Goal: Task Accomplishment & Management: Use online tool/utility

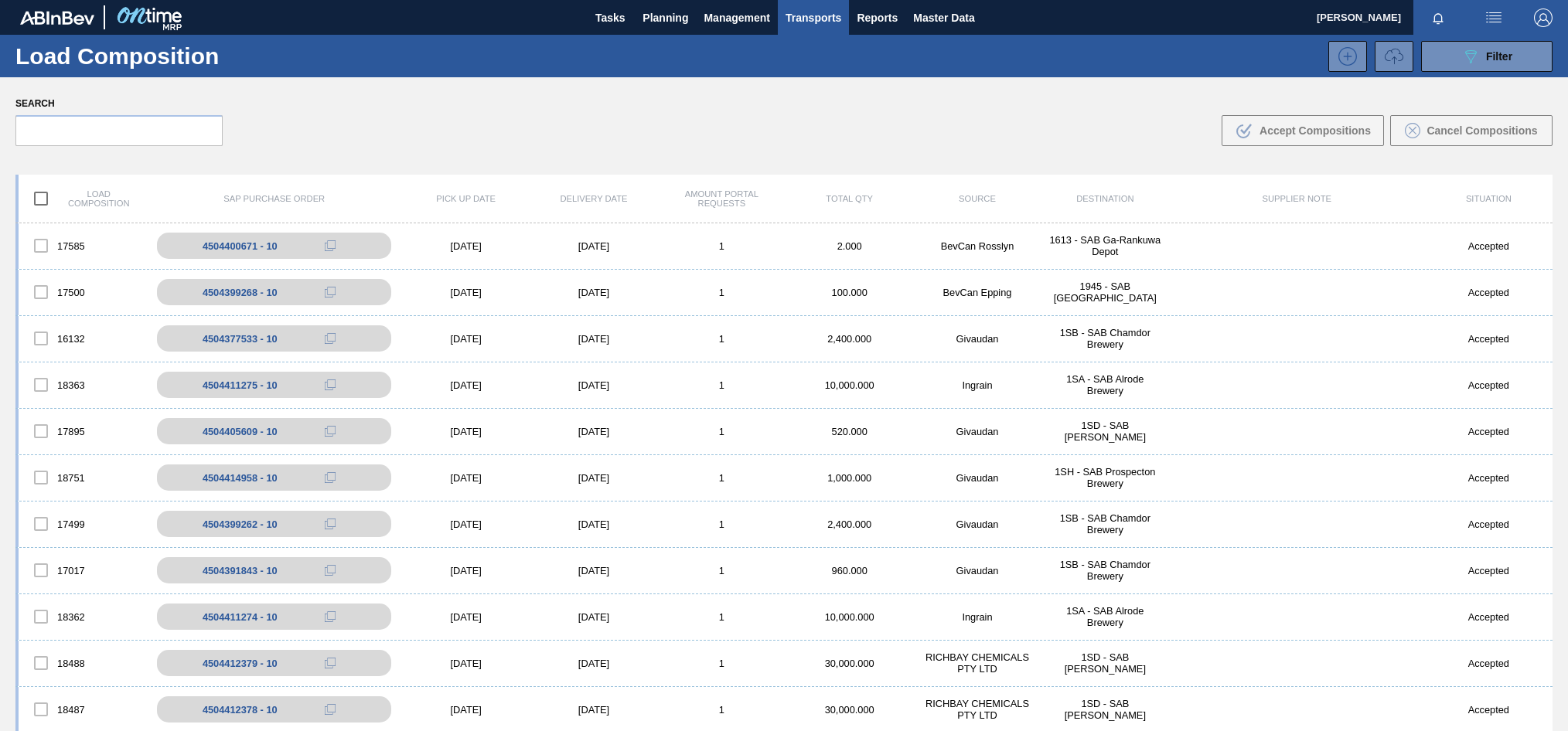
scroll to position [111, 0]
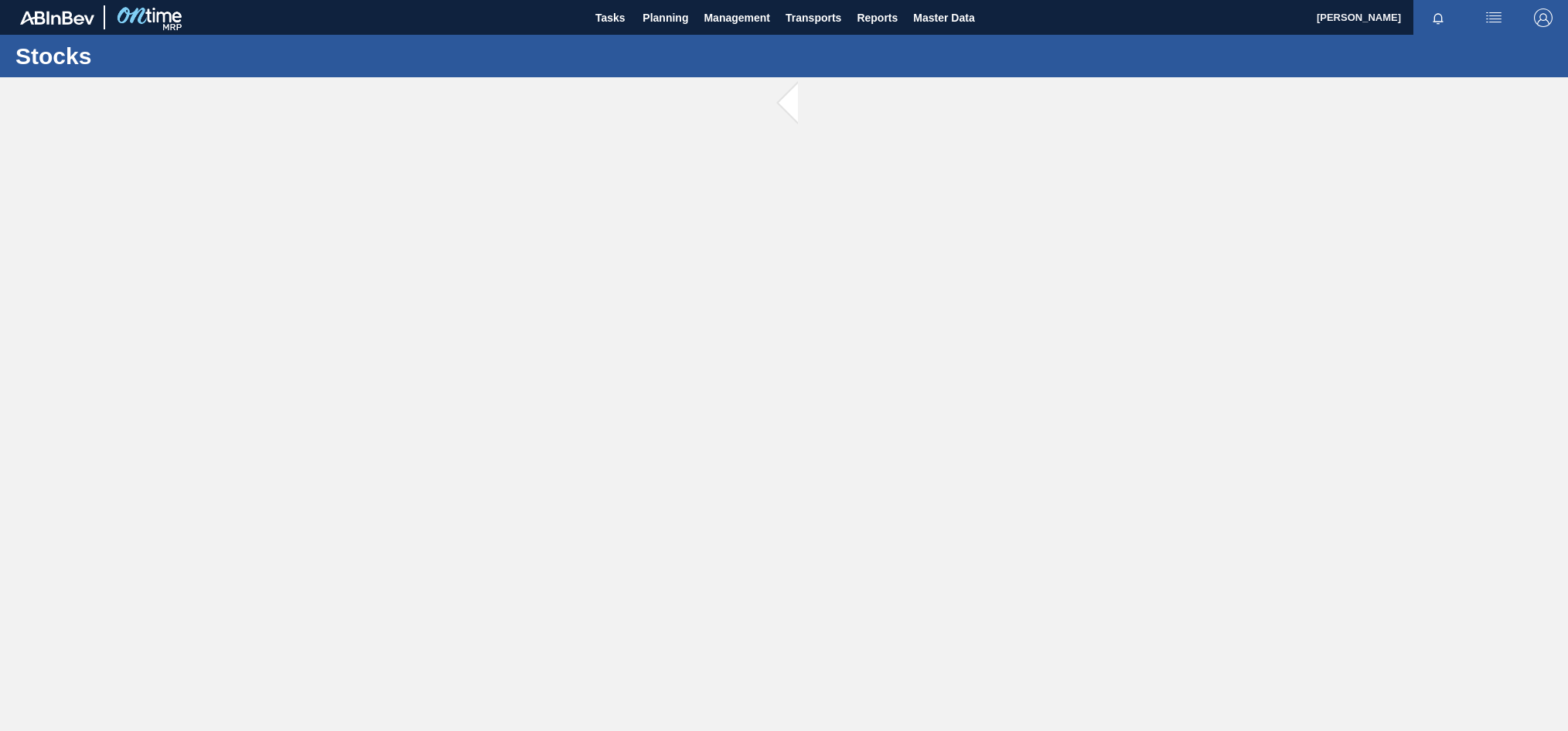
click at [798, 102] on span at bounding box center [808, 103] width 19 height 53
click at [658, 18] on span "Planning" at bounding box center [665, 18] width 46 height 18
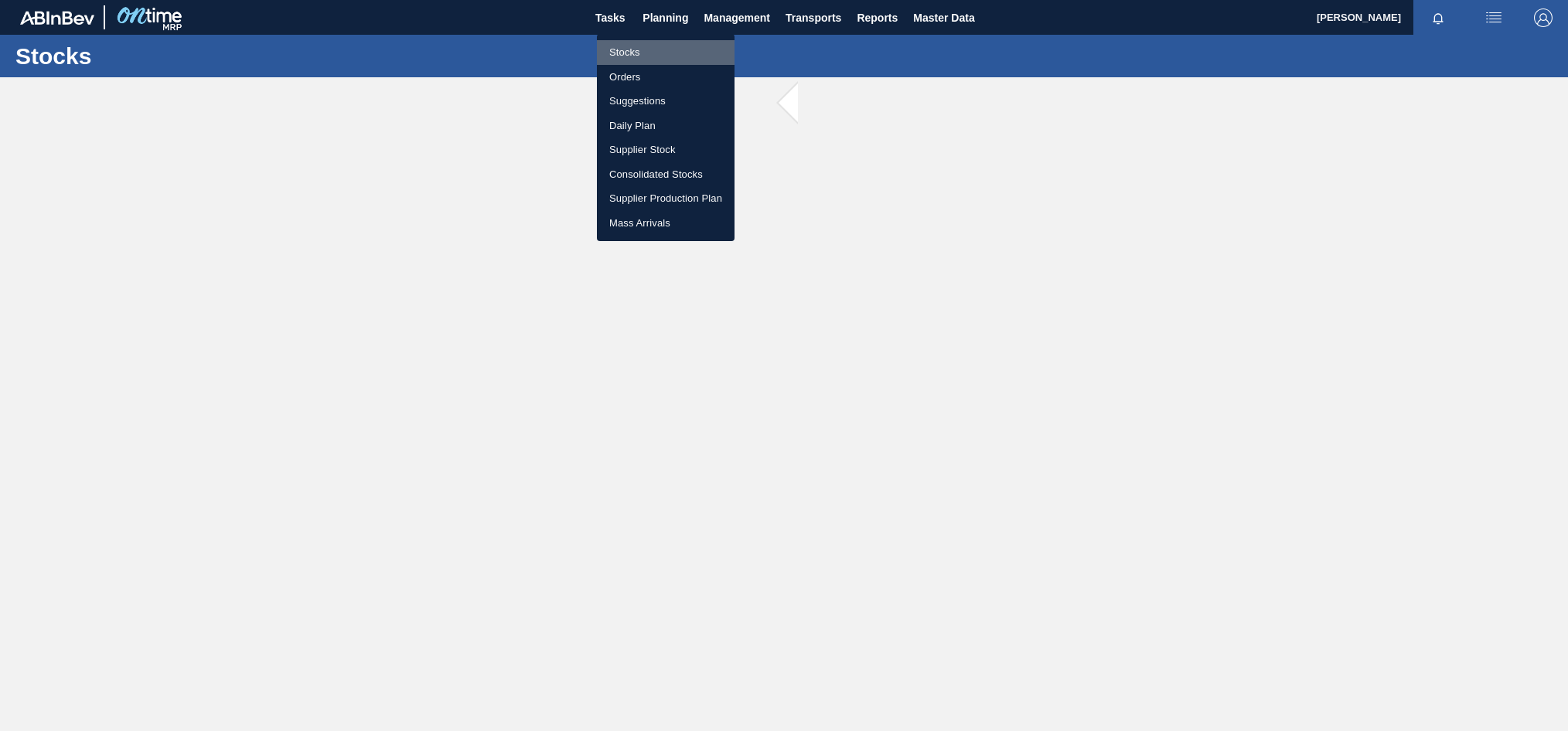
click at [625, 56] on li "Stocks" at bounding box center [665, 53] width 138 height 25
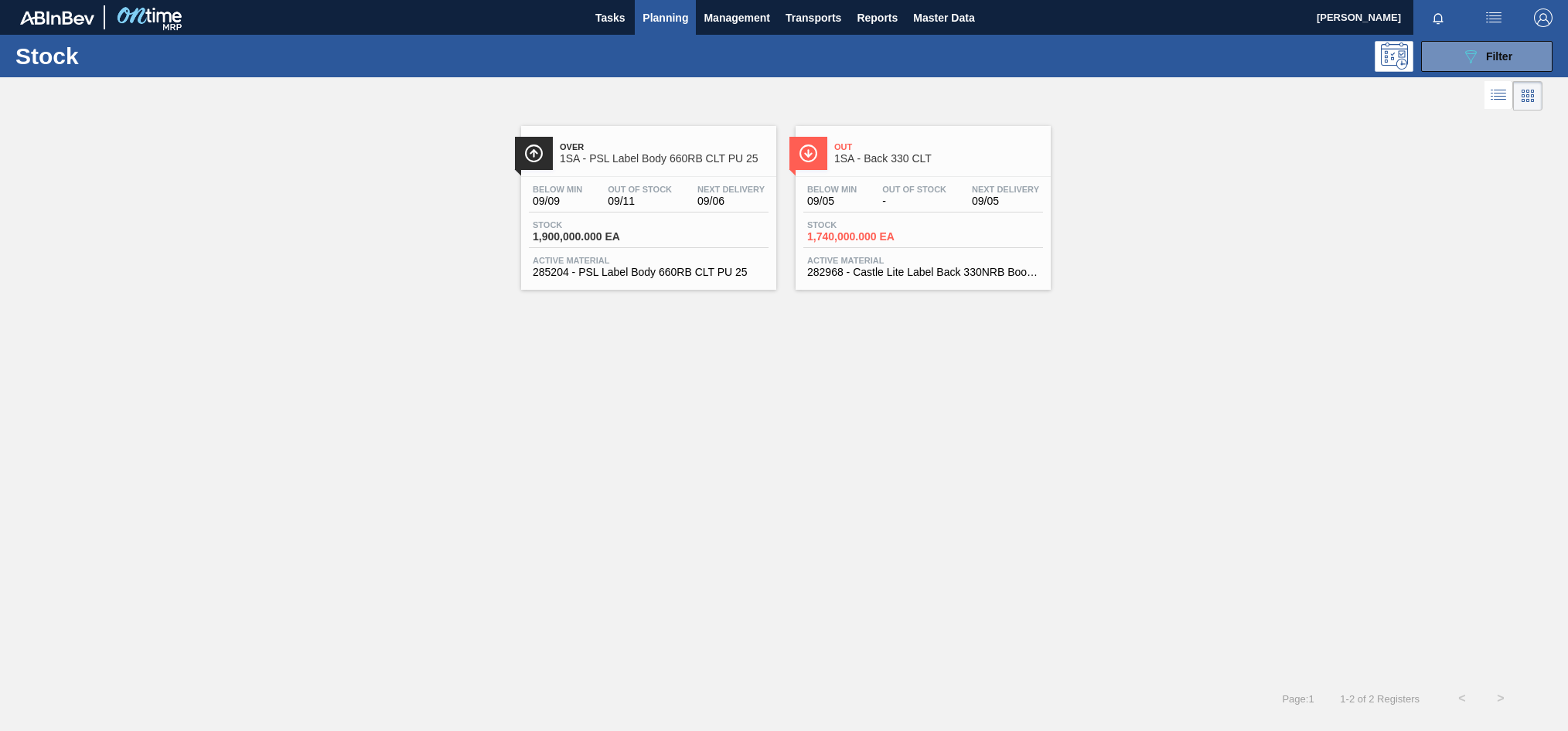
click at [634, 193] on div "Out Of Stock 09/11" at bounding box center [639, 196] width 72 height 23
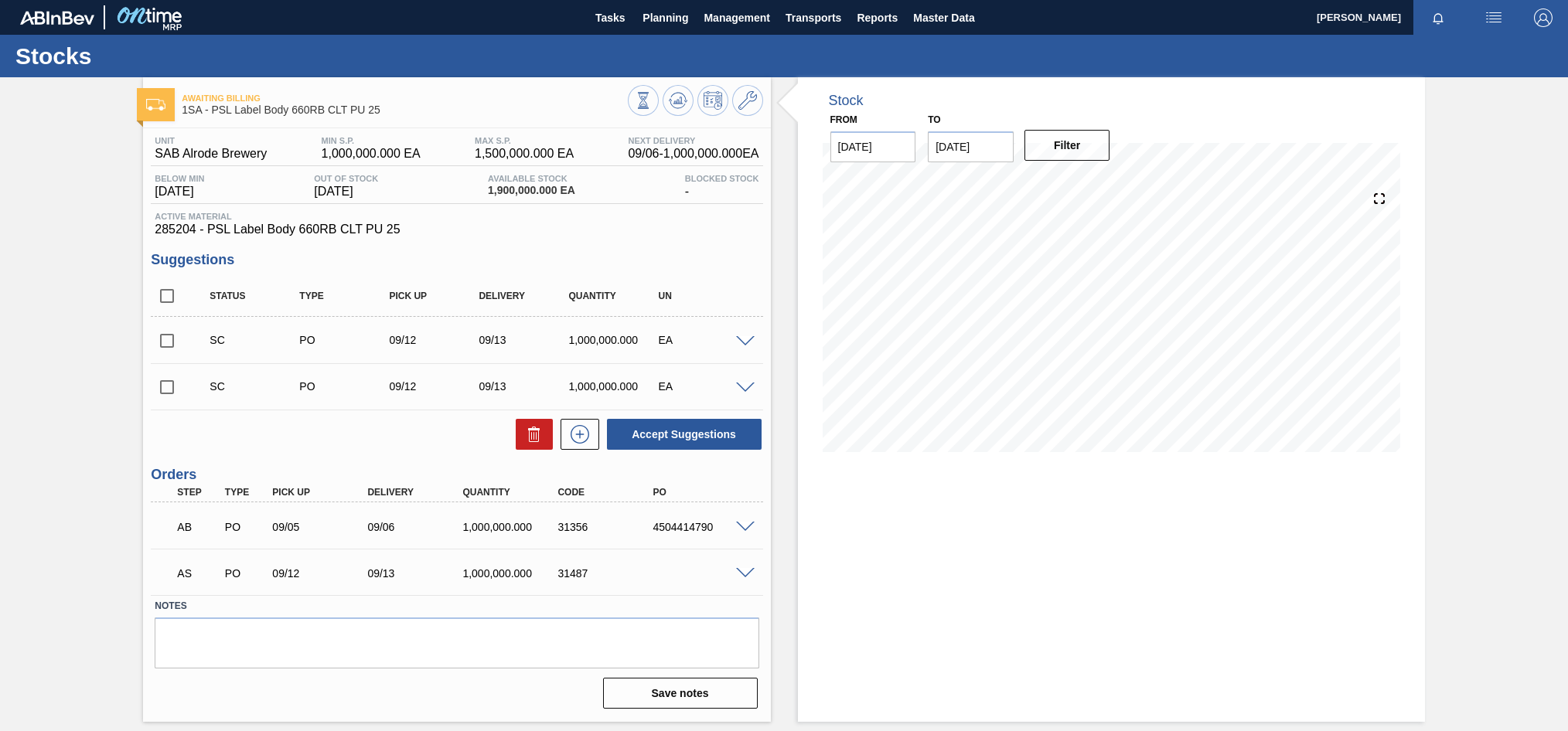
click at [744, 575] on span at bounding box center [745, 573] width 18 height 11
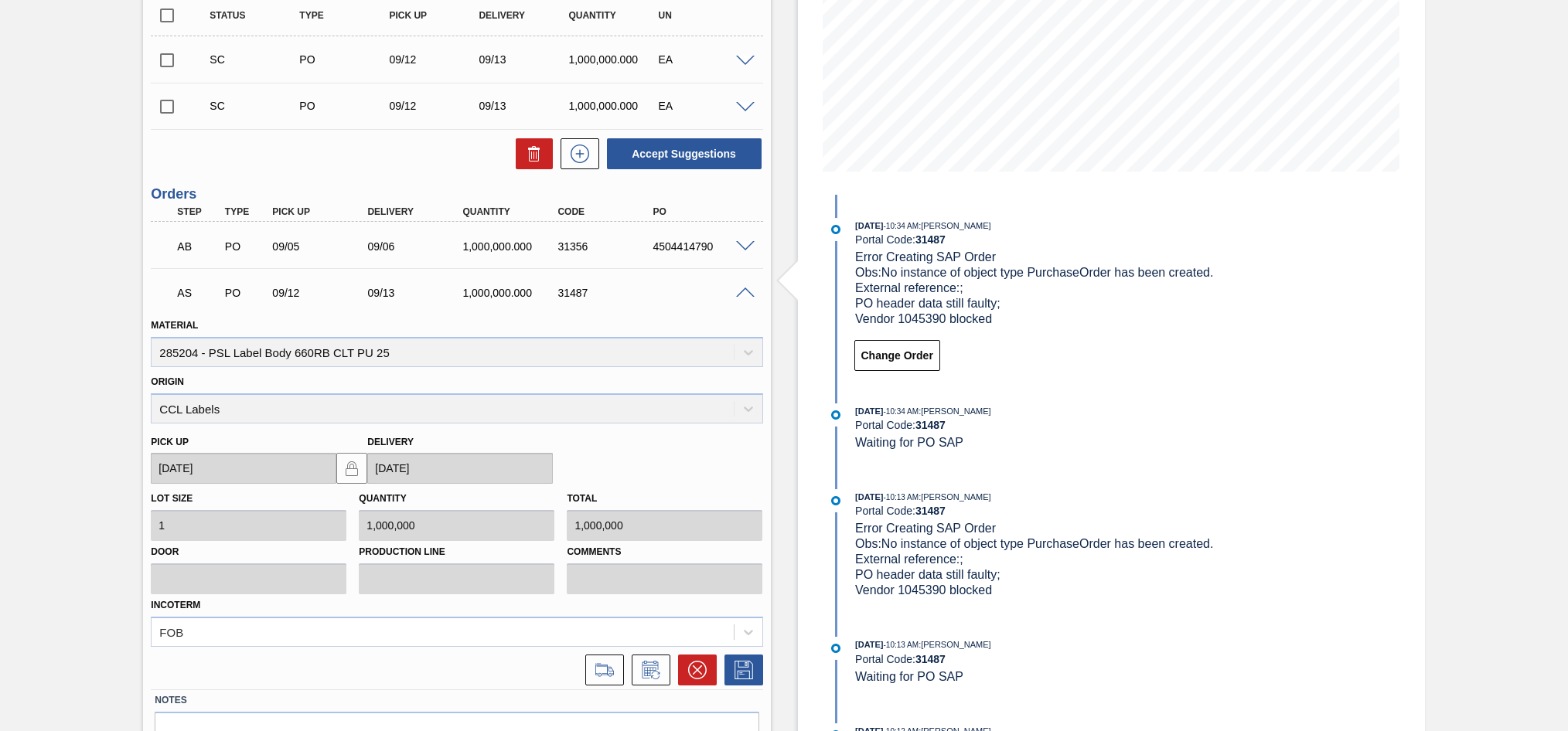
scroll to position [309, 0]
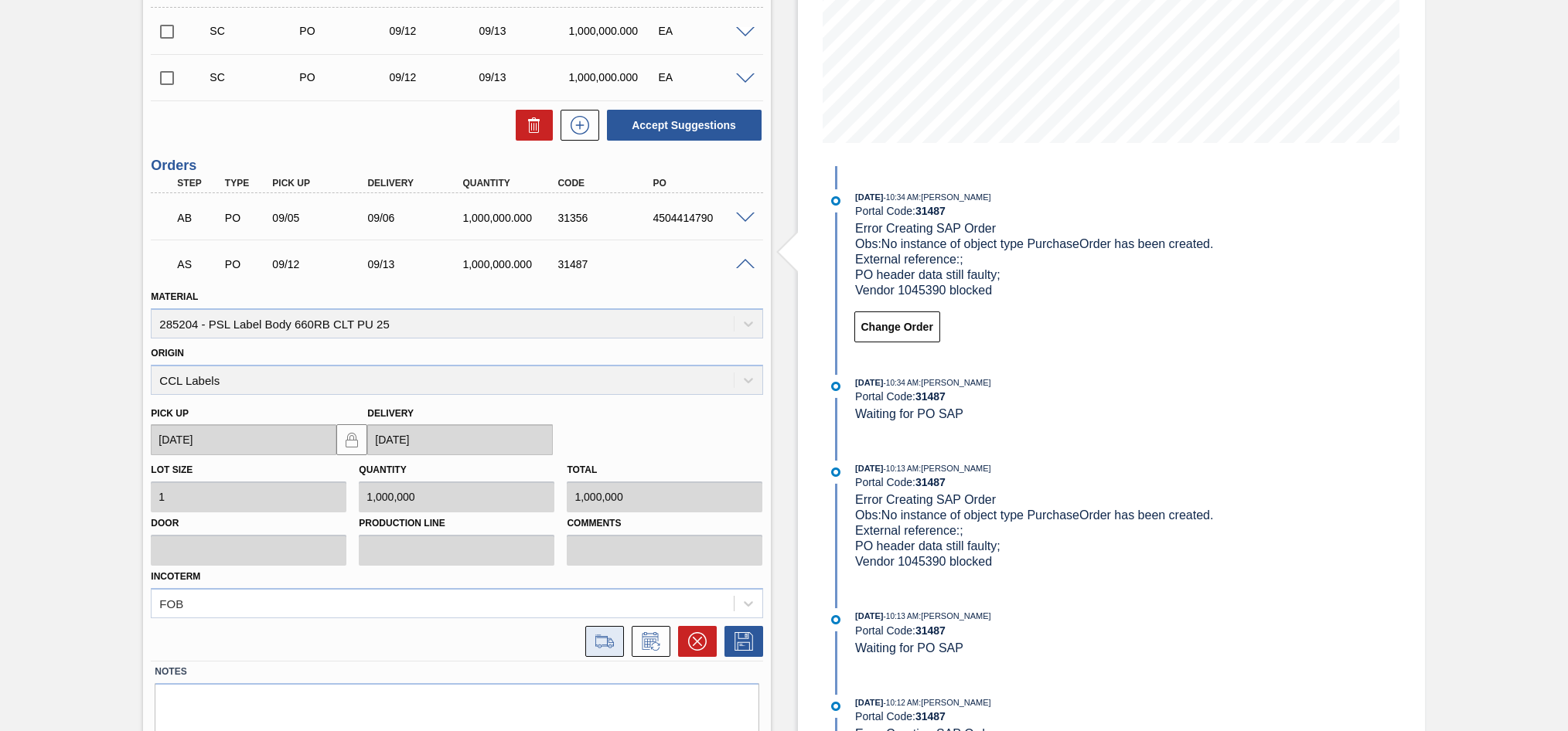
click at [611, 641] on icon at bounding box center [604, 641] width 25 height 18
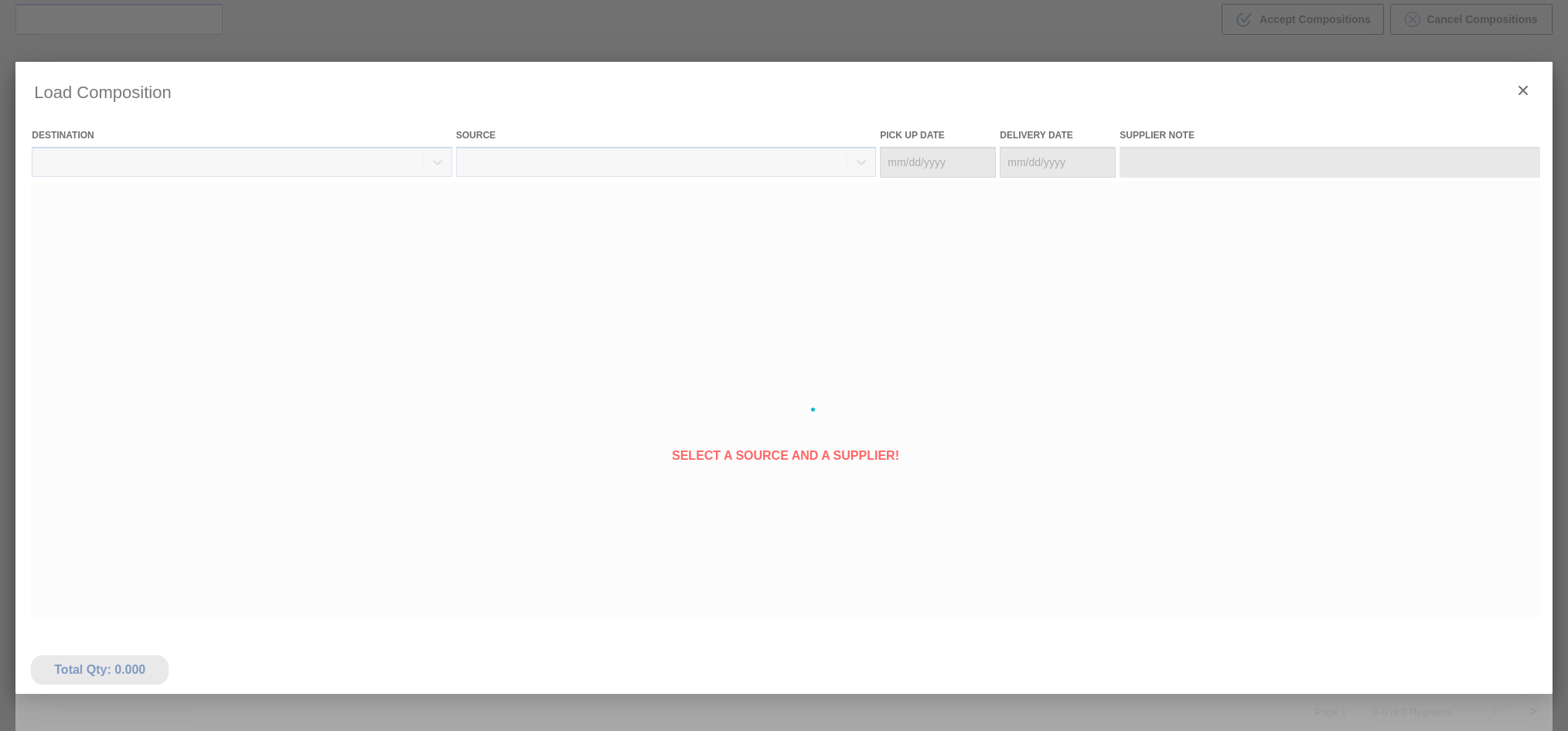
type Date "[DATE]"
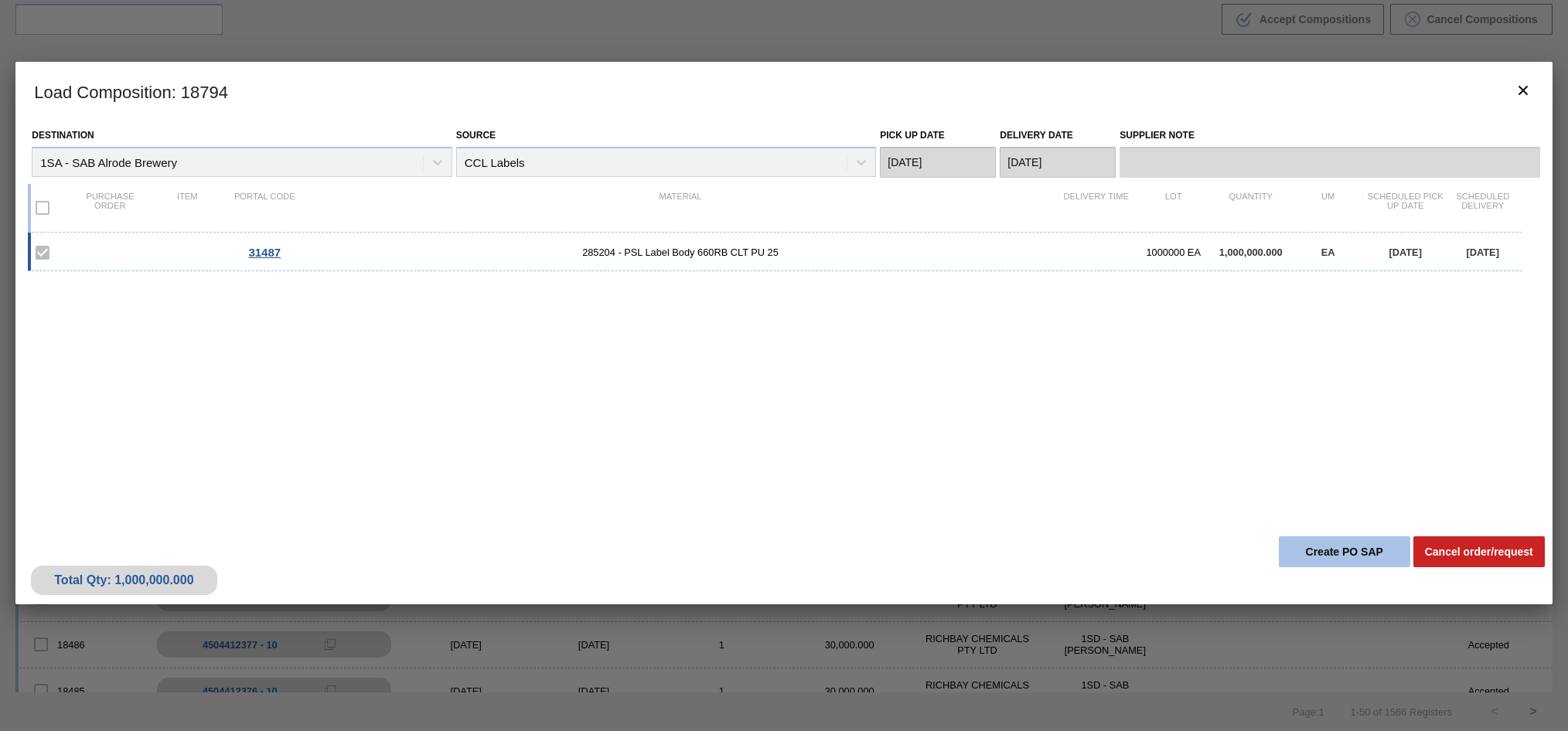
click at [1359, 552] on button "Create PO SAP" at bounding box center [1344, 551] width 131 height 31
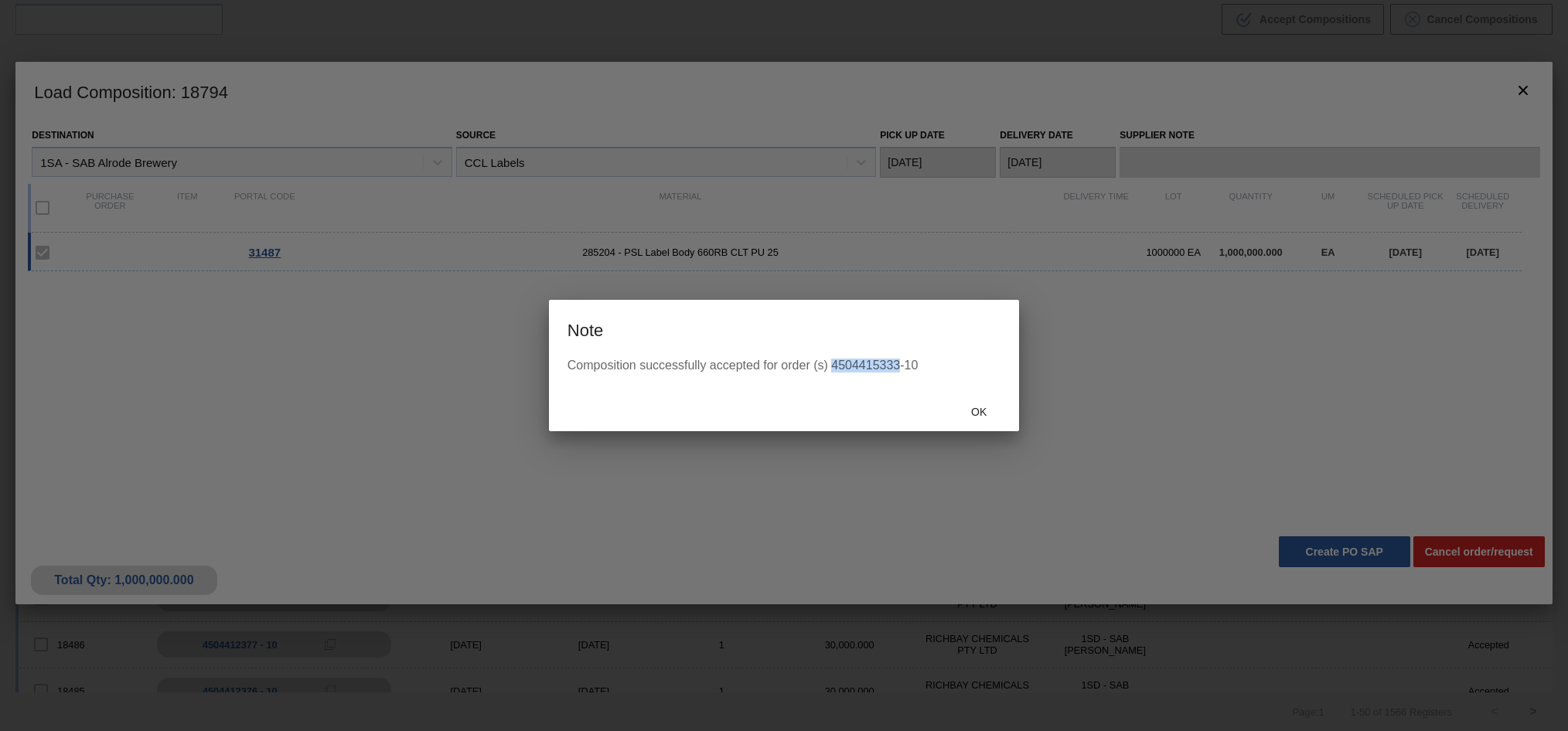
drag, startPoint x: 830, startPoint y: 364, endPoint x: 901, endPoint y: 366, distance: 71.0
click at [901, 366] on div "Composition successfully accepted for order (s) 4504415333-10" at bounding box center [784, 365] width 433 height 14
click at [895, 382] on div "Composition successfully accepted for order (s) 4504415333-10" at bounding box center [784, 374] width 470 height 32
drag, startPoint x: 830, startPoint y: 361, endPoint x: 901, endPoint y: 362, distance: 71.0
click at [901, 362] on div "Composition successfully accepted for order (s) 4504415333-10" at bounding box center [784, 365] width 433 height 14
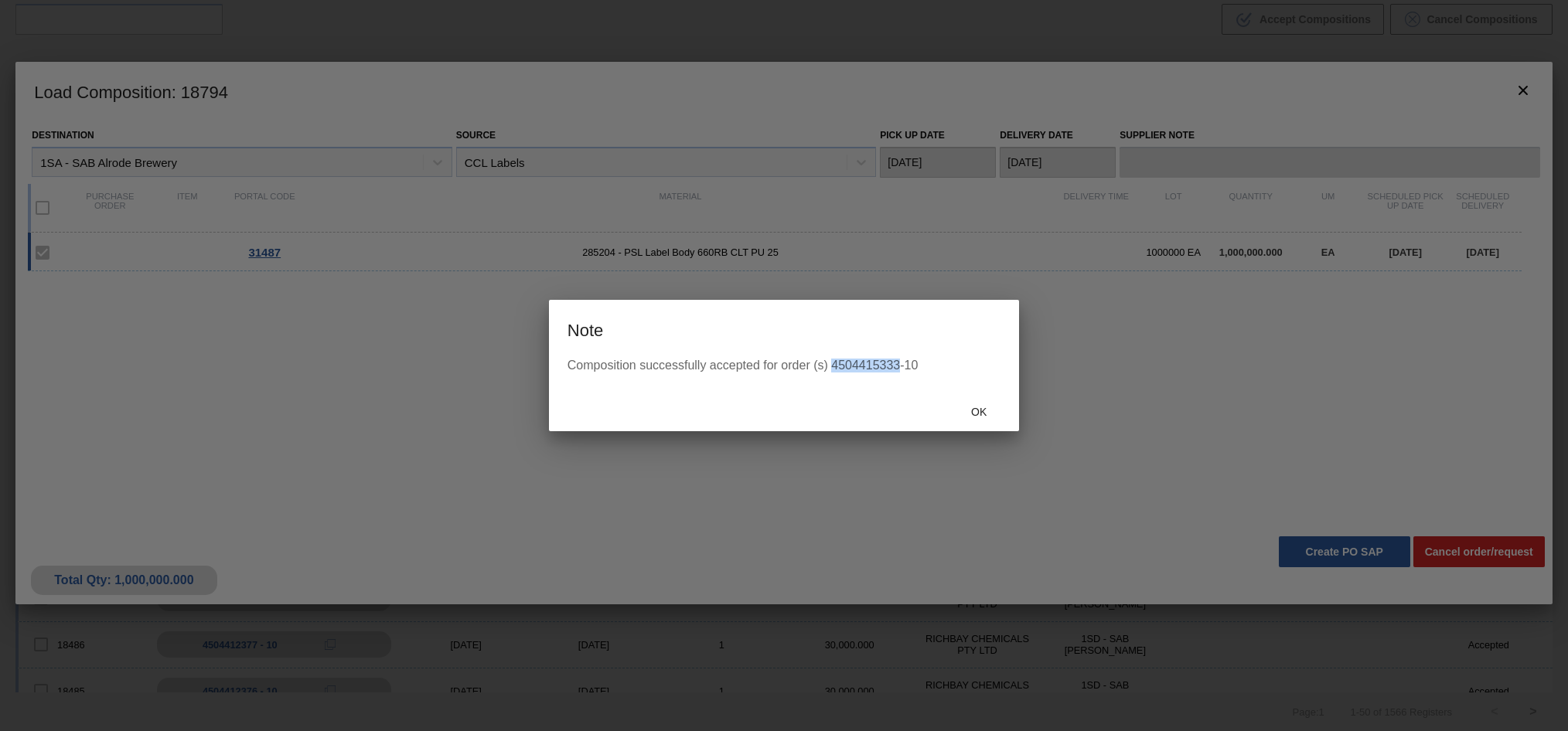
copy div "4504415333"
click at [971, 410] on span "Ok" at bounding box center [978, 411] width 40 height 12
